Goal: Browse casually: Explore the website without a specific task or goal

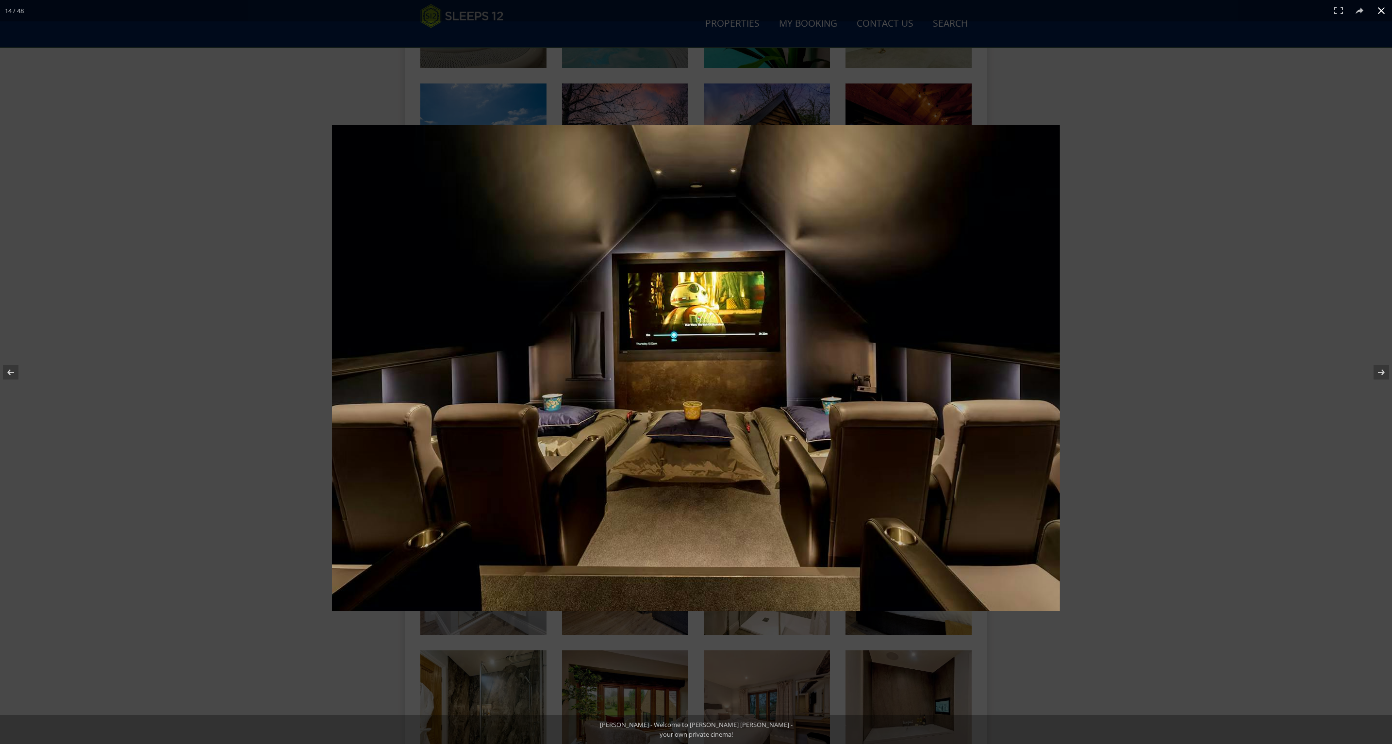
scroll to position [538, 0]
click at [289, 378] on div at bounding box center [696, 372] width 1392 height 744
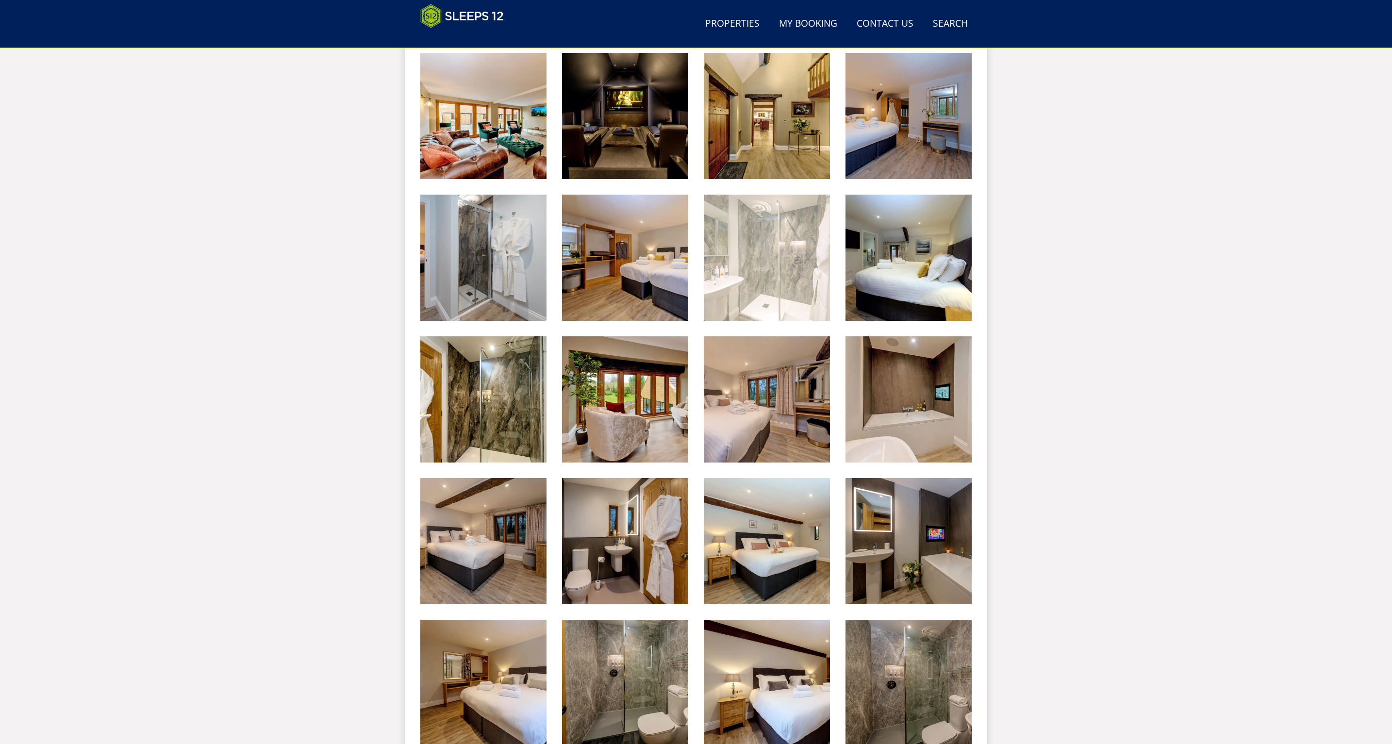
scroll to position [908, 0]
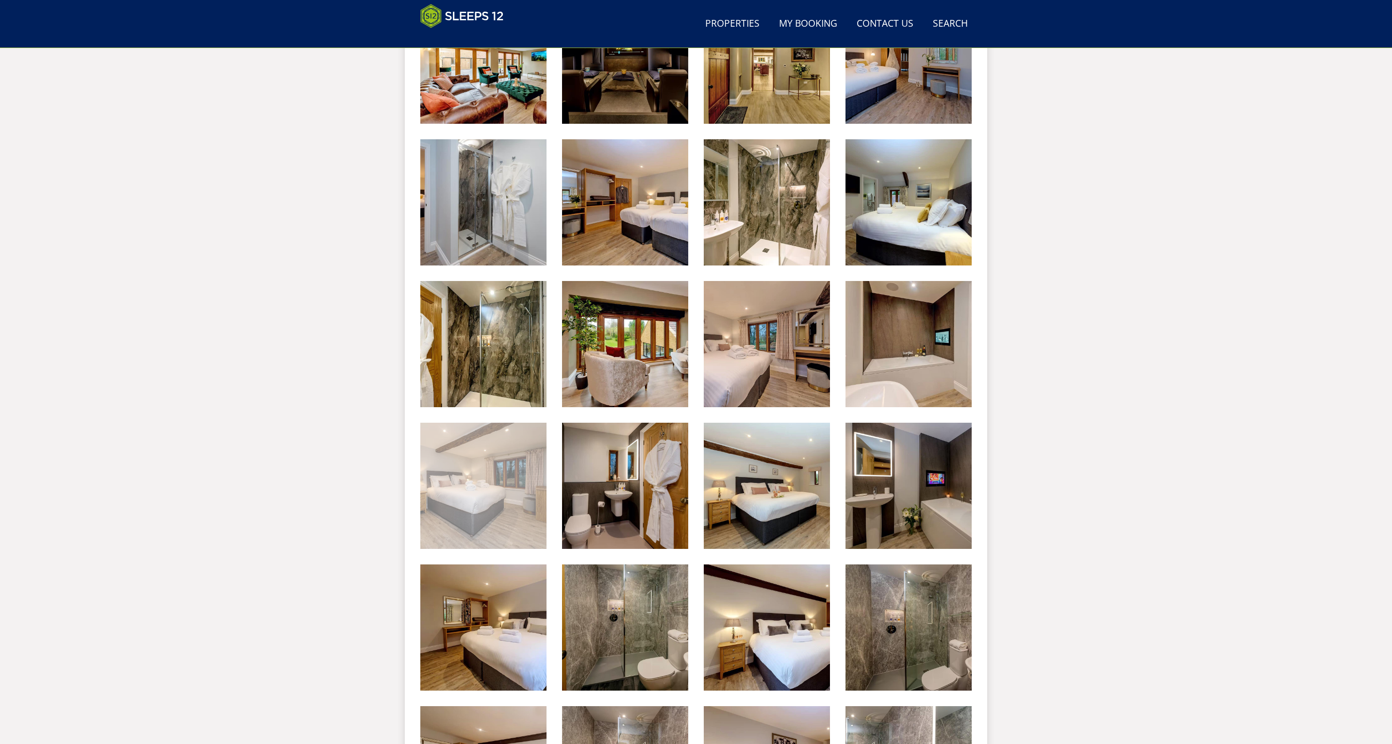
click at [500, 462] on img at bounding box center [483, 486] width 126 height 126
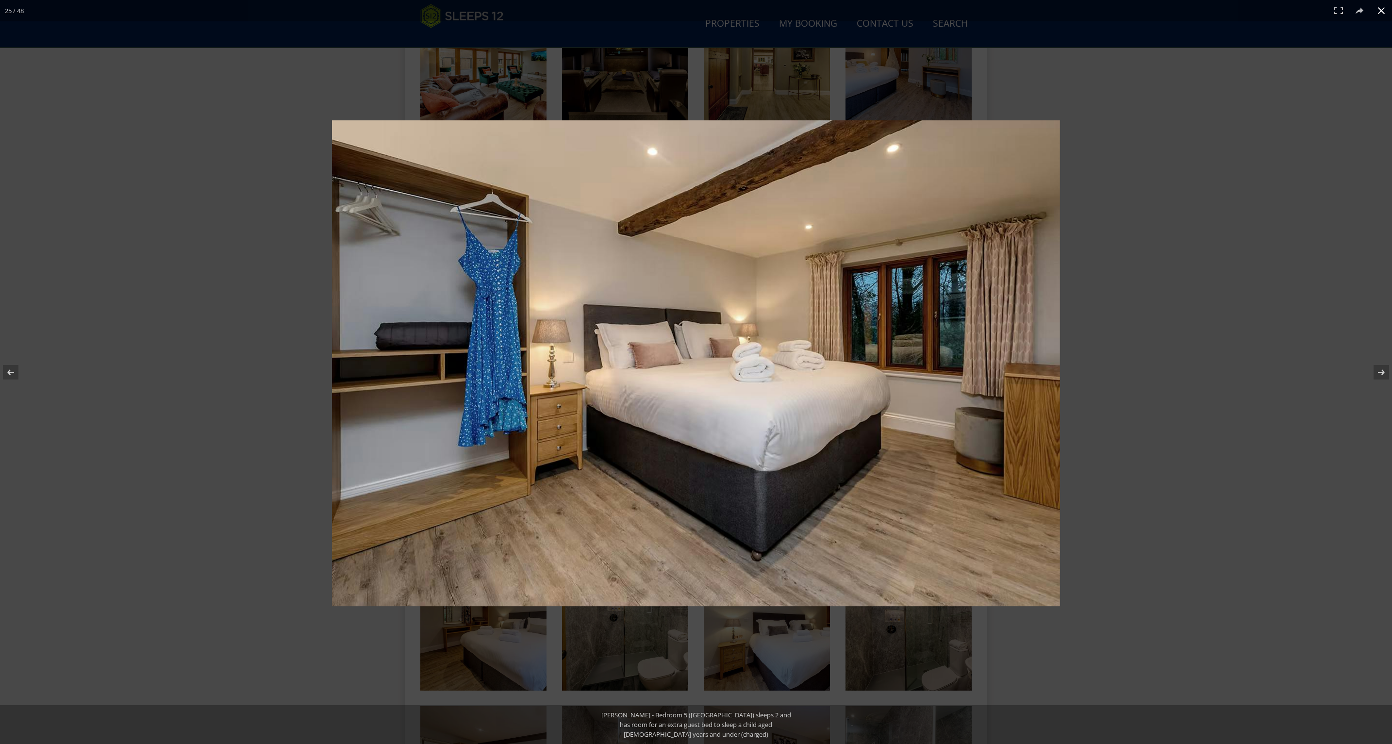
click at [306, 415] on div at bounding box center [696, 372] width 1392 height 744
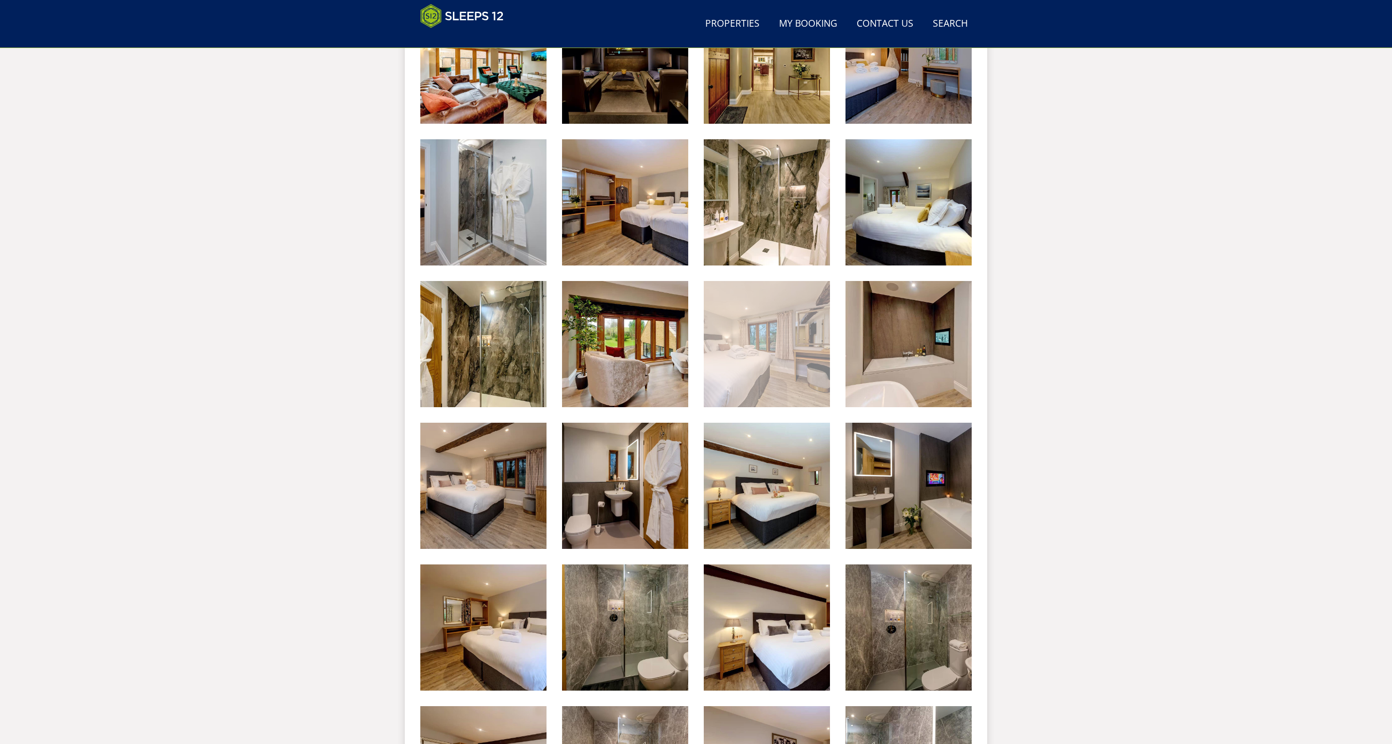
click at [749, 365] on img at bounding box center [767, 344] width 126 height 126
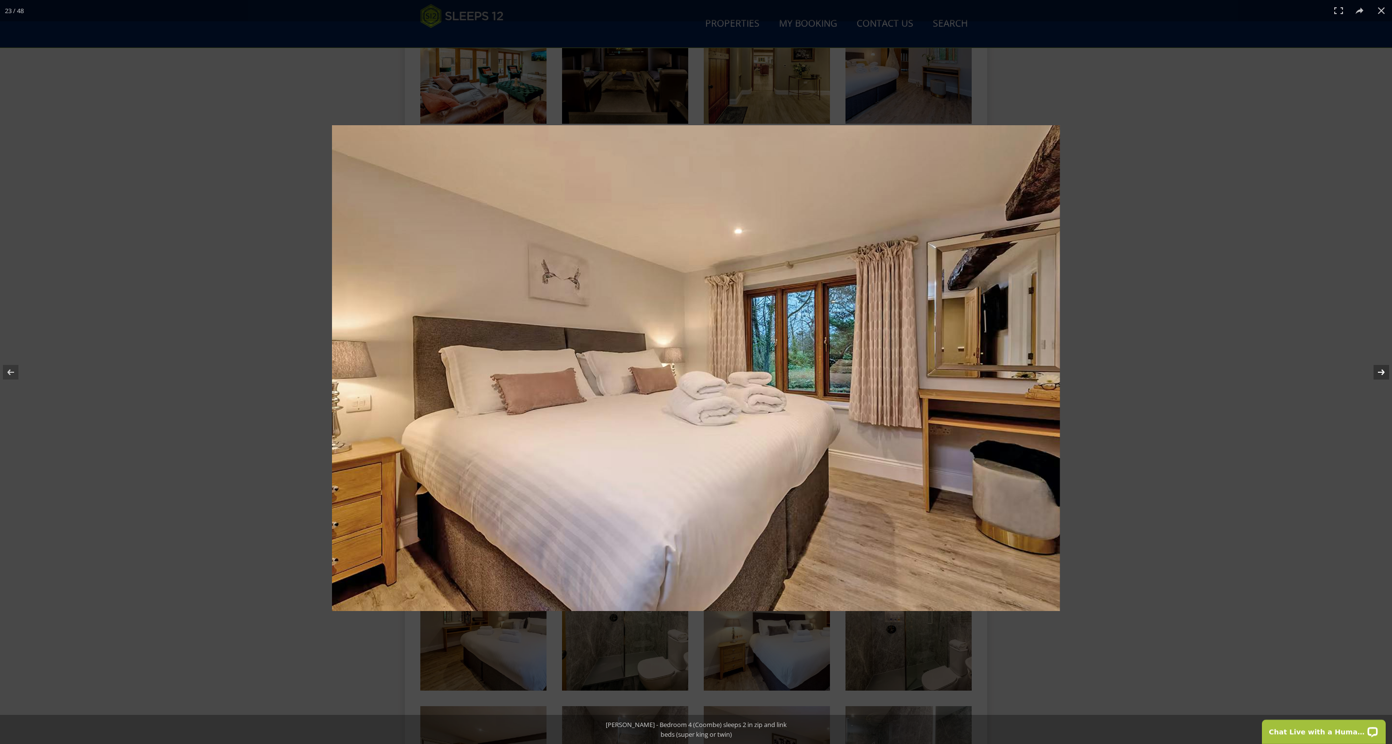
click at [1379, 370] on button at bounding box center [1375, 372] width 34 height 49
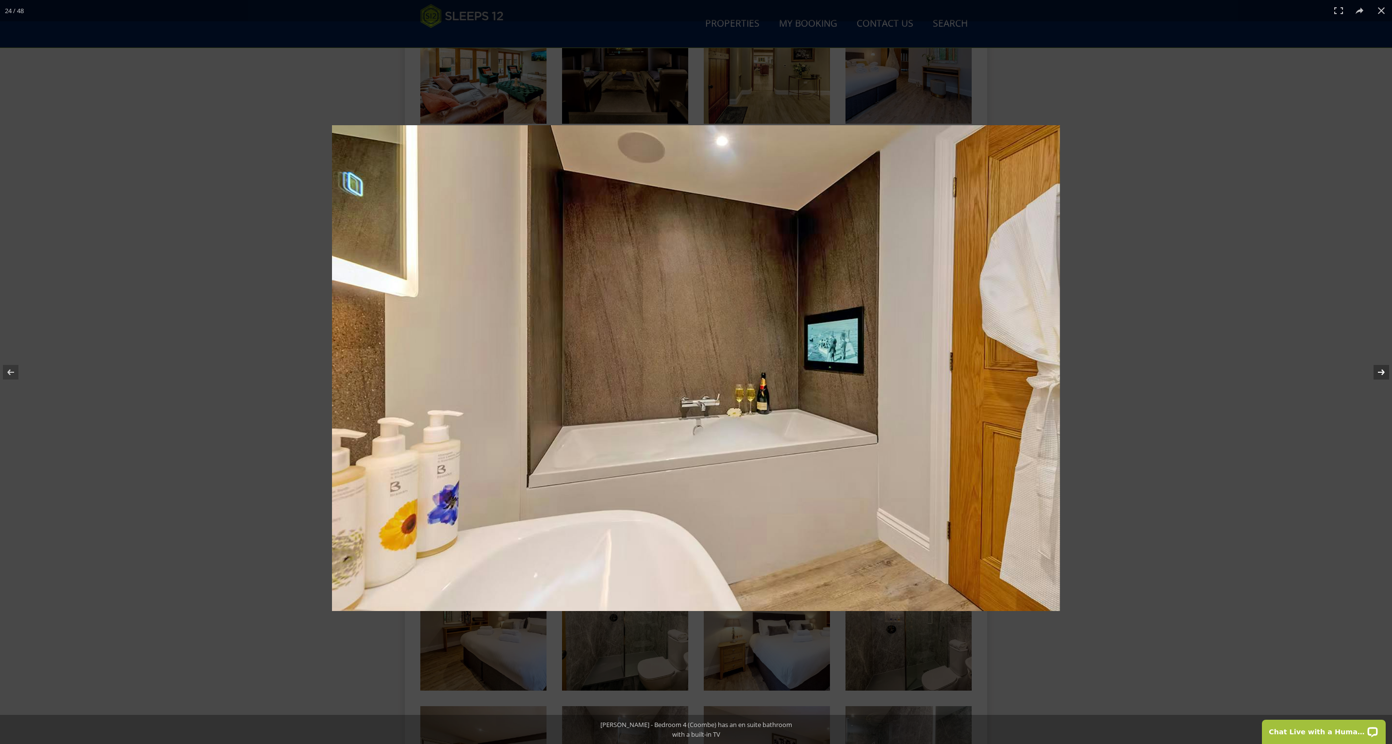
click at [1379, 370] on button at bounding box center [1375, 372] width 34 height 49
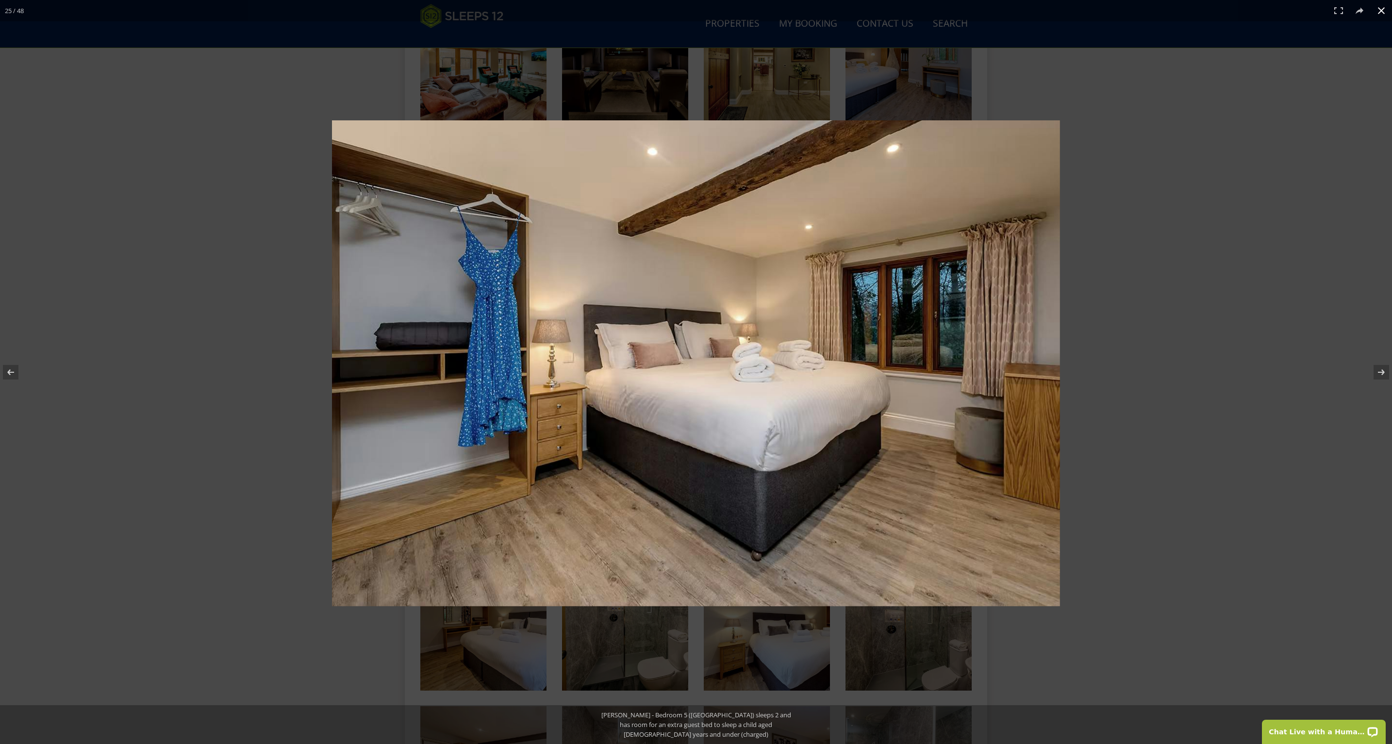
click at [1309, 275] on div at bounding box center [826, 384] width 989 height 529
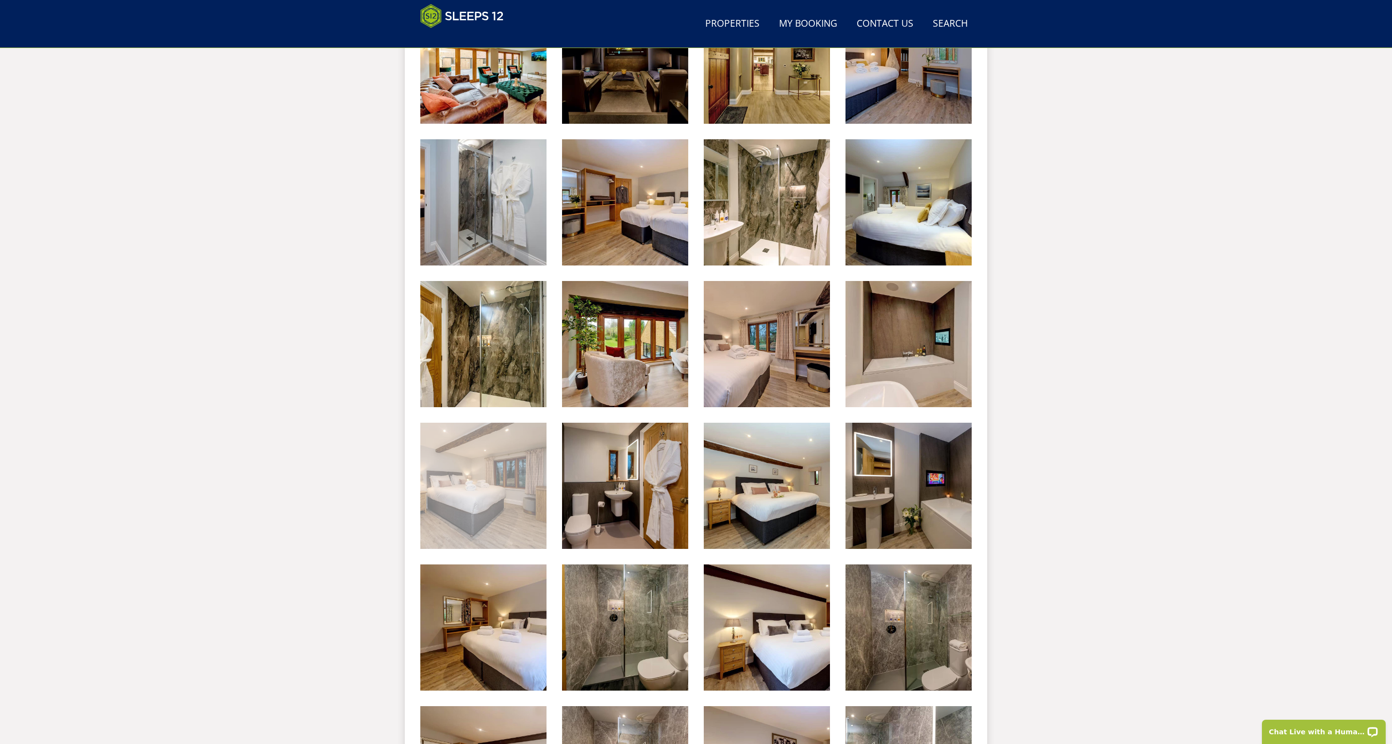
click at [496, 484] on img at bounding box center [483, 486] width 126 height 126
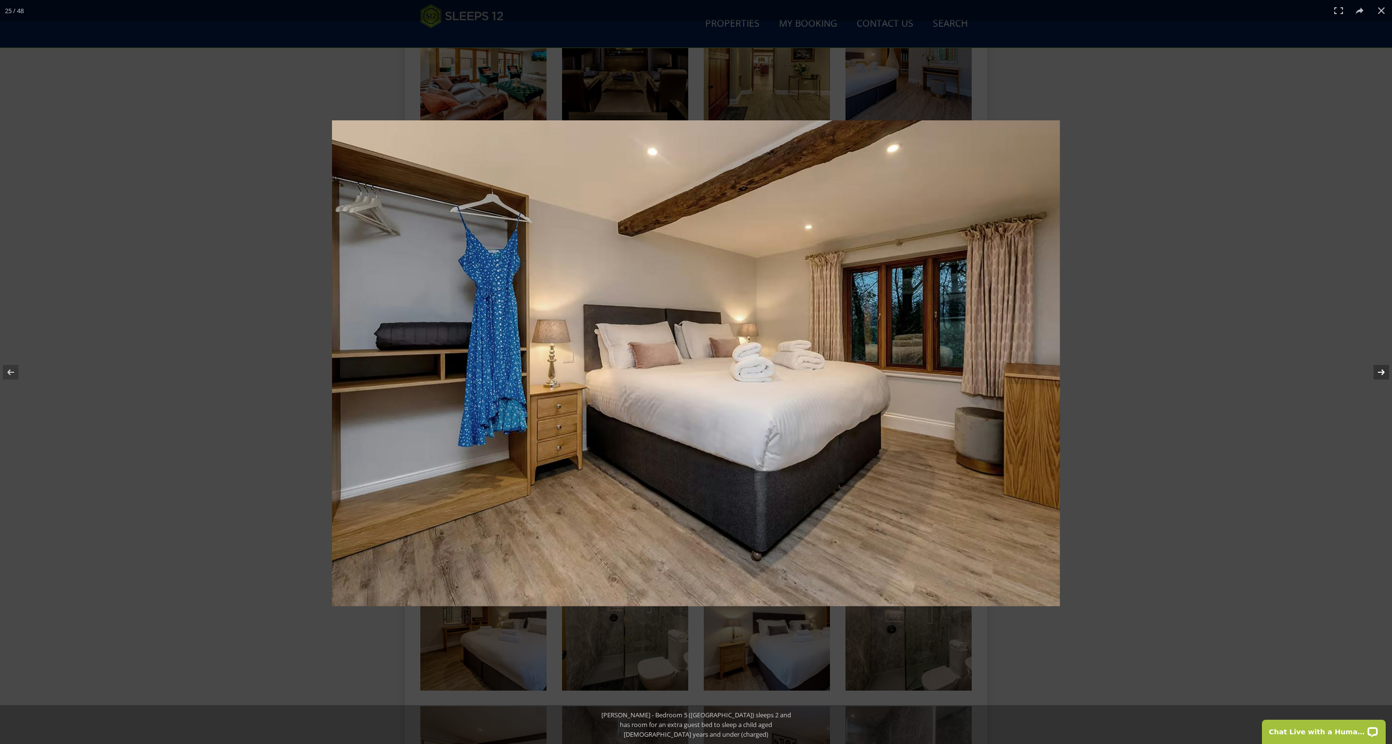
click at [1379, 372] on button at bounding box center [1375, 372] width 34 height 49
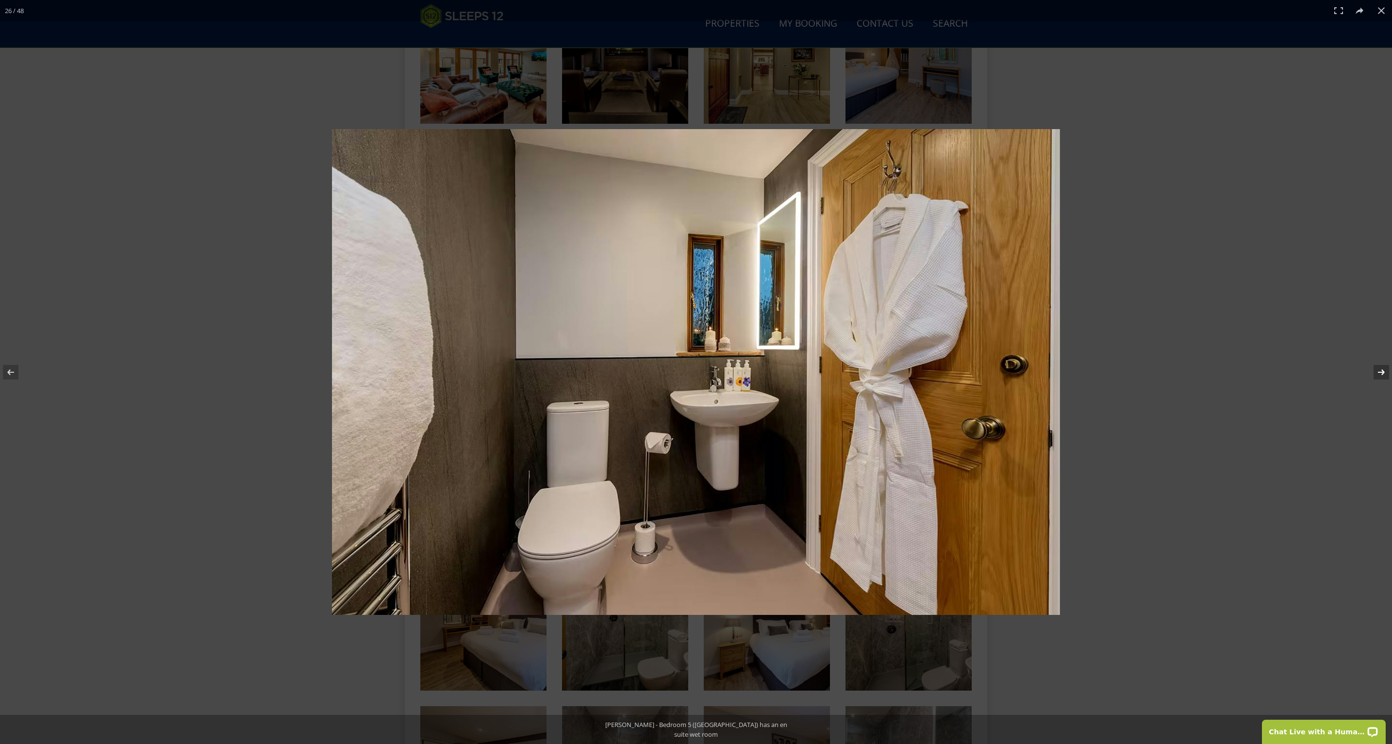
click at [1387, 373] on button at bounding box center [1375, 372] width 34 height 49
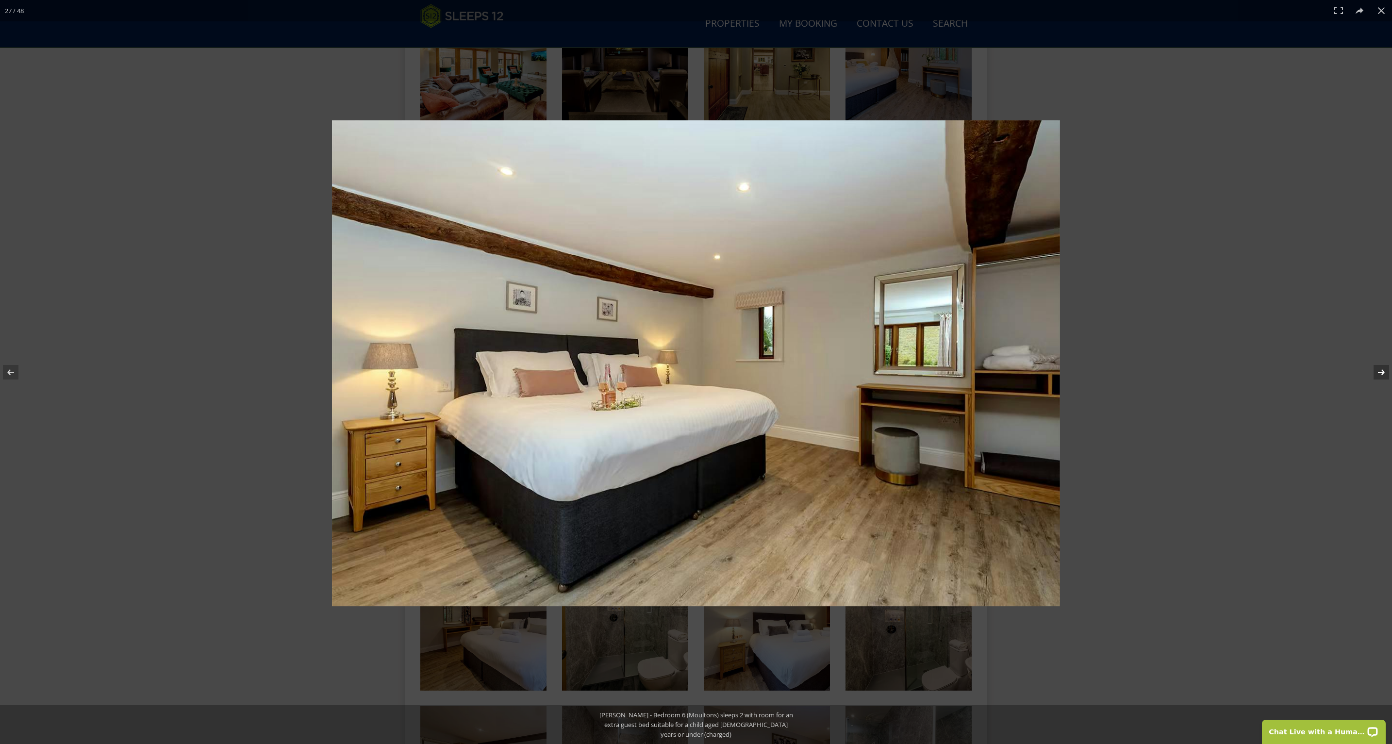
click at [1377, 368] on button at bounding box center [1375, 372] width 34 height 49
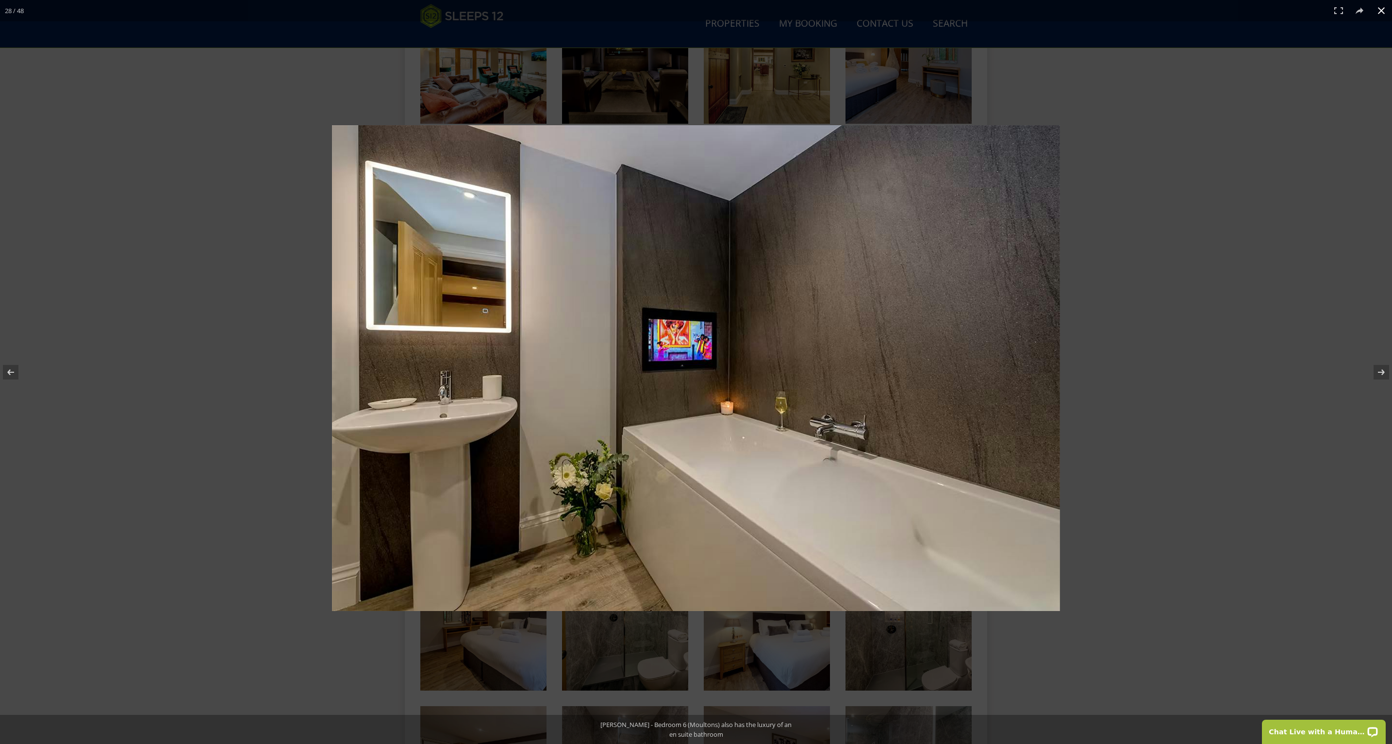
click at [122, 326] on div at bounding box center [696, 372] width 1392 height 744
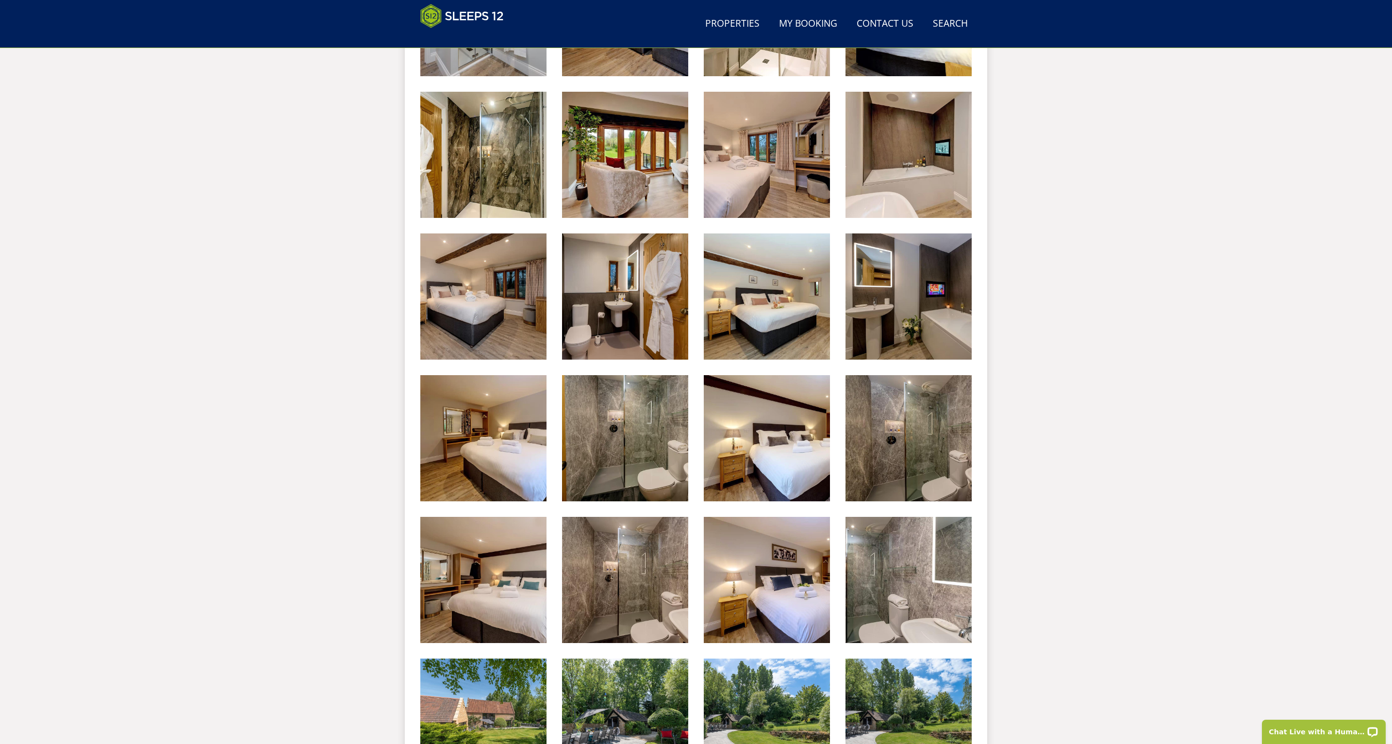
scroll to position [232, 0]
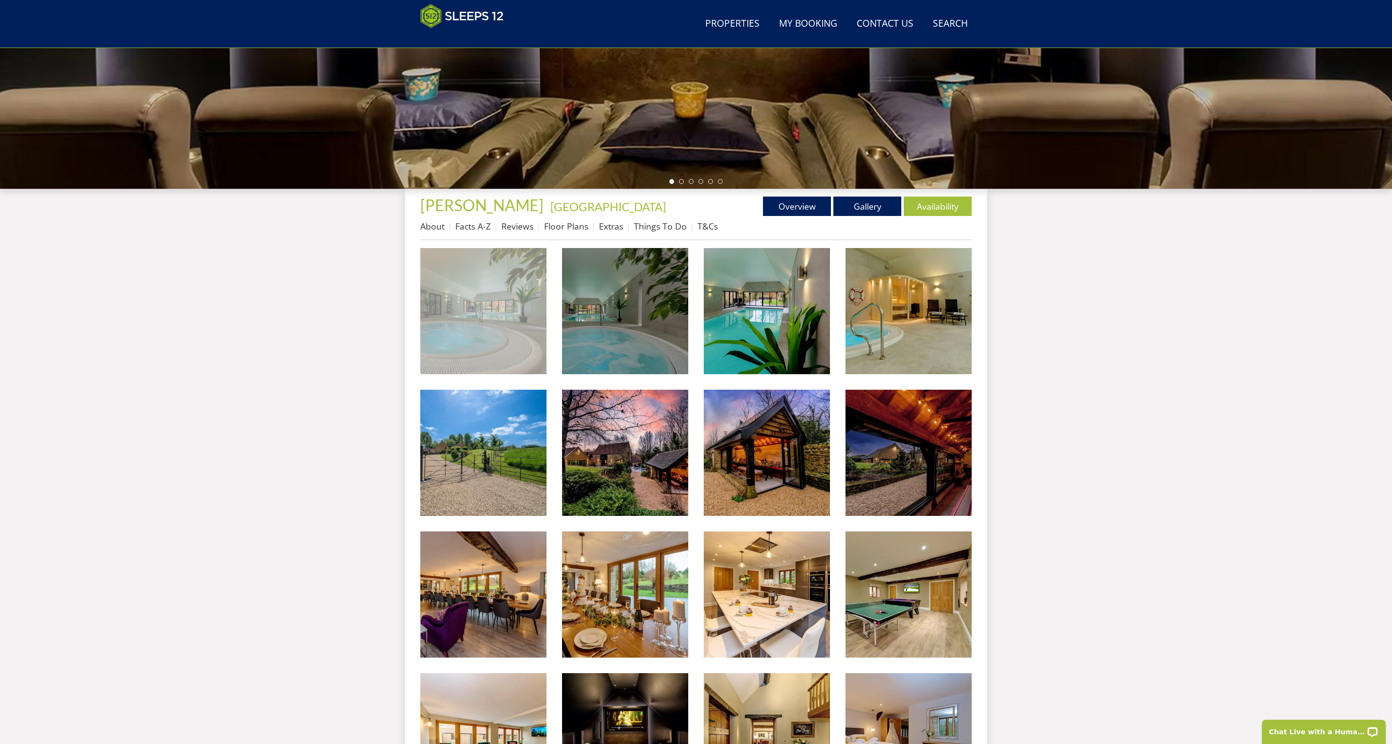
click at [442, 315] on img at bounding box center [483, 311] width 126 height 126
click at [442, 315] on img at bounding box center [483, 289] width 126 height 84
